Goal: Submit feedback/report problem

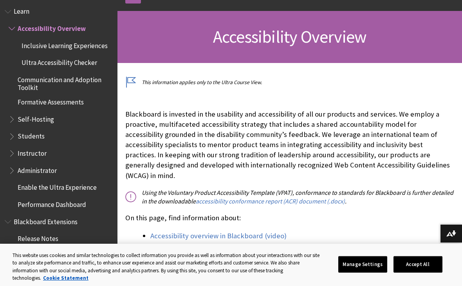
scroll to position [121, 0]
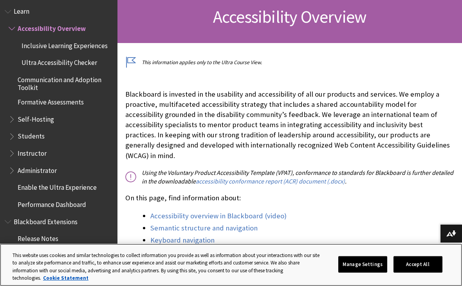
click at [417, 273] on button "Accept All" at bounding box center [417, 264] width 49 height 16
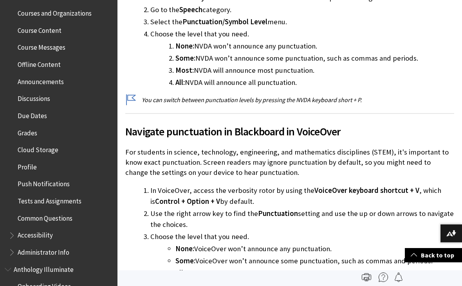
scroll to position [2879, 0]
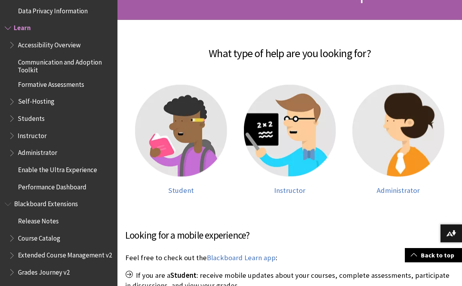
scroll to position [144, 0]
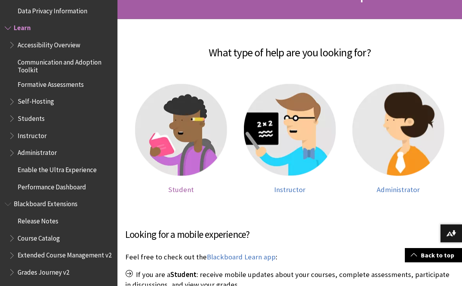
click at [182, 147] on img at bounding box center [181, 130] width 92 height 92
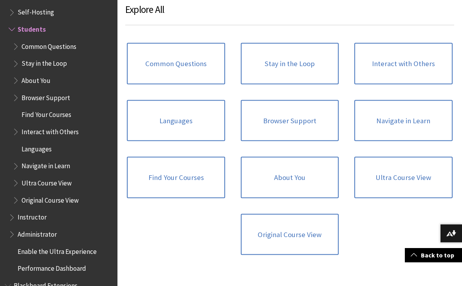
scroll to position [788, 0]
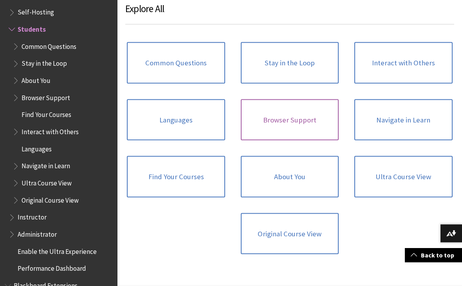
click at [297, 134] on link "Browser Support" at bounding box center [290, 119] width 98 height 41
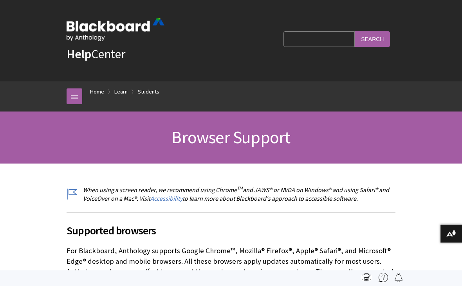
scroll to position [810, 0]
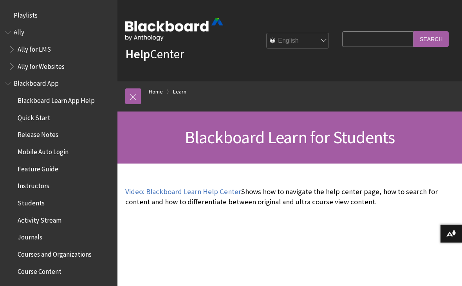
scroll to position [743, 0]
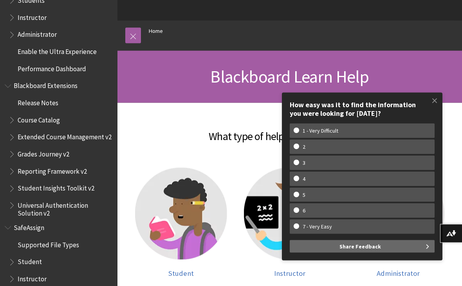
scroll to position [60, 0]
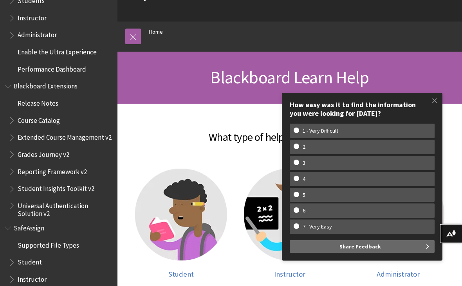
click at [397, 286] on div "Student Instructor Administrator" at bounding box center [289, 231] width 329 height 141
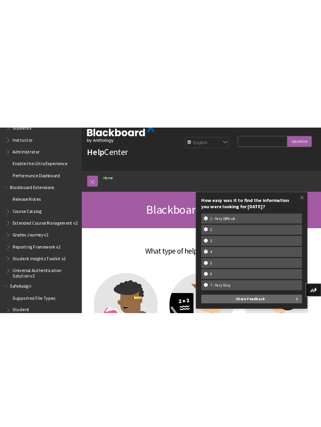
scroll to position [631, 0]
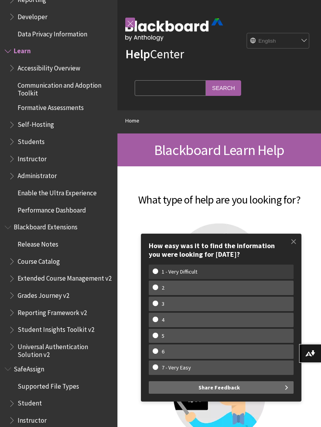
click at [258, 278] on label "1 - Very Difficult" at bounding box center [221, 272] width 145 height 14
click at [158, 274] on input "1 - Very Difficult" at bounding box center [155, 271] width 5 height 5
radio input "true"
click at [274, 275] on w-span "1 - Very Difficult" at bounding box center [221, 272] width 137 height 7
click at [158, 274] on input "1 - Very Difficult" at bounding box center [155, 271] width 5 height 5
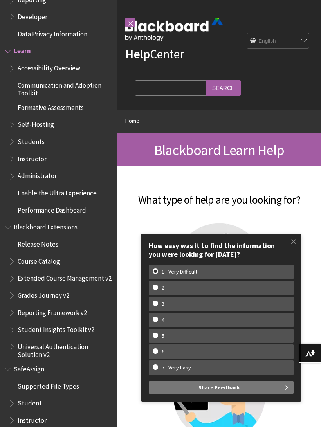
click at [281, 286] on button "Share Feedback" at bounding box center [221, 387] width 145 height 13
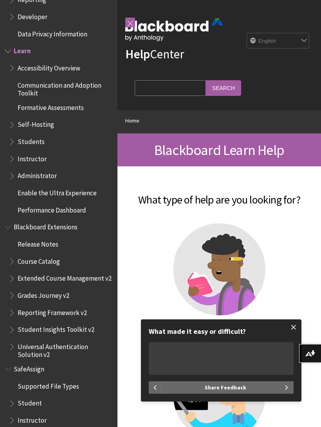
click at [296, 286] on span at bounding box center [293, 327] width 16 height 16
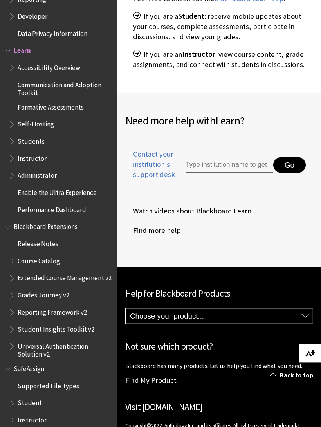
scroll to position [642, 0]
click at [310, 286] on img at bounding box center [310, 353] width 10 height 6
click at [247, 162] on input "Type institution name to get support" at bounding box center [230, 165] width 88 height 16
click at [240, 168] on input "Type institution name to get support" at bounding box center [230, 165] width 88 height 16
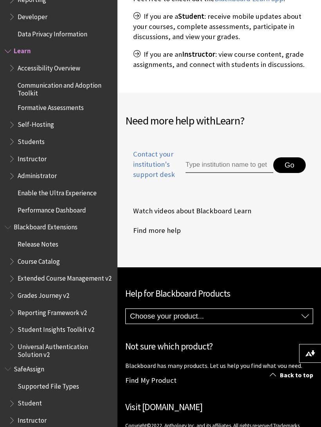
click at [293, 160] on button "Go" at bounding box center [289, 165] width 32 height 16
